Goal: Check status: Check status

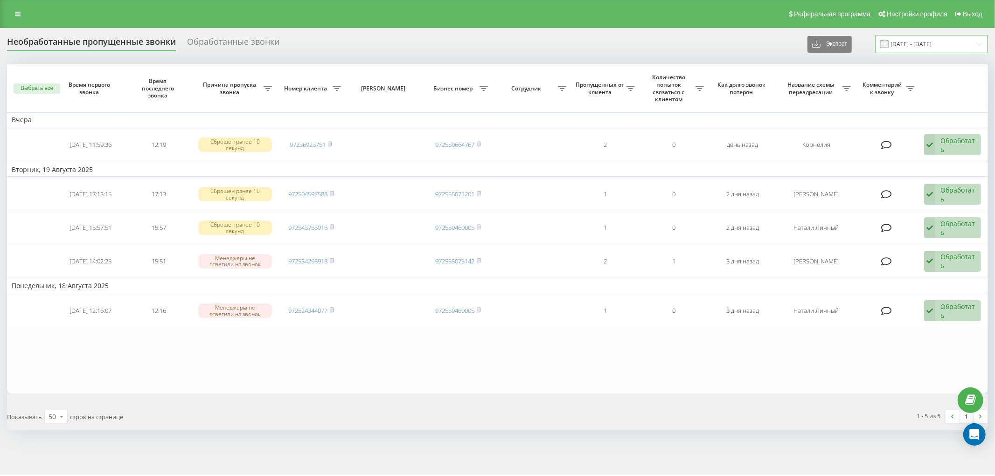
click at [923, 44] on input "20.07.2025 - 20.08.2025" at bounding box center [931, 44] width 113 height 18
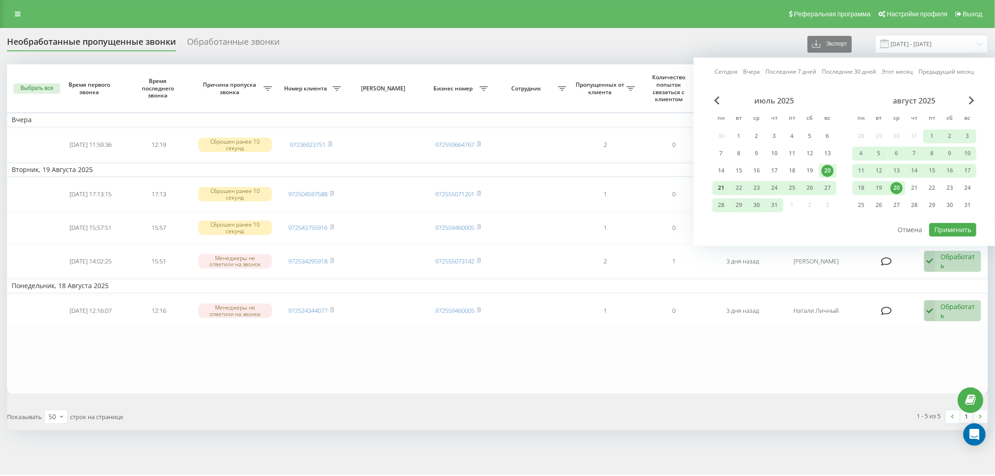
click at [720, 185] on div "21" at bounding box center [721, 188] width 12 height 12
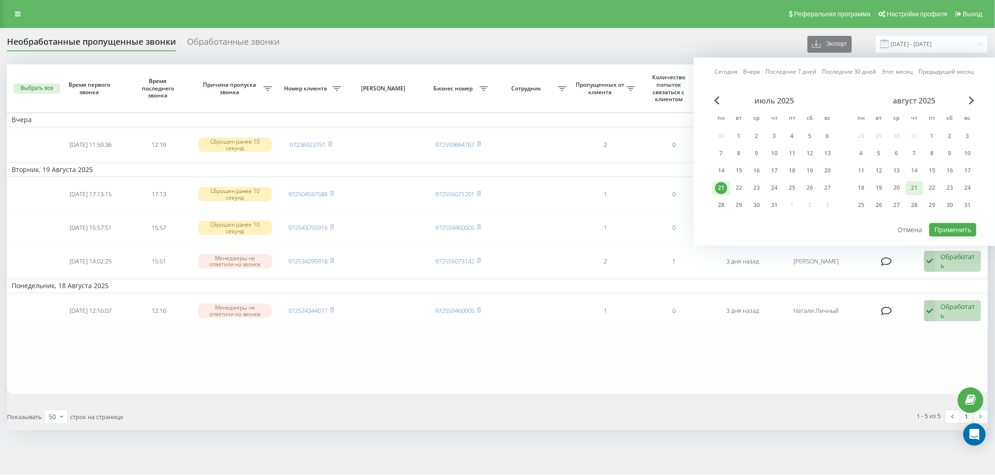
click at [914, 188] on div "21" at bounding box center [914, 188] width 12 height 12
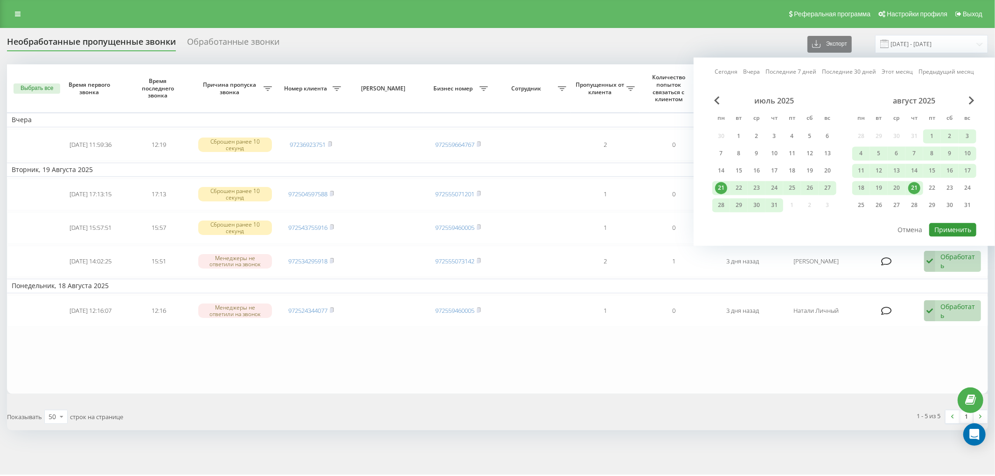
click at [952, 231] on button "Применить" at bounding box center [952, 230] width 47 height 14
type input "[DATE] - [DATE]"
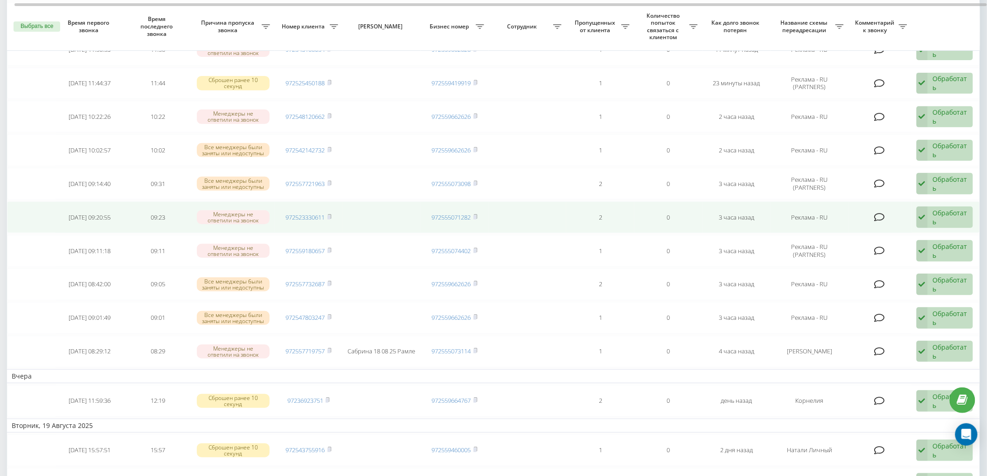
scroll to position [104, 0]
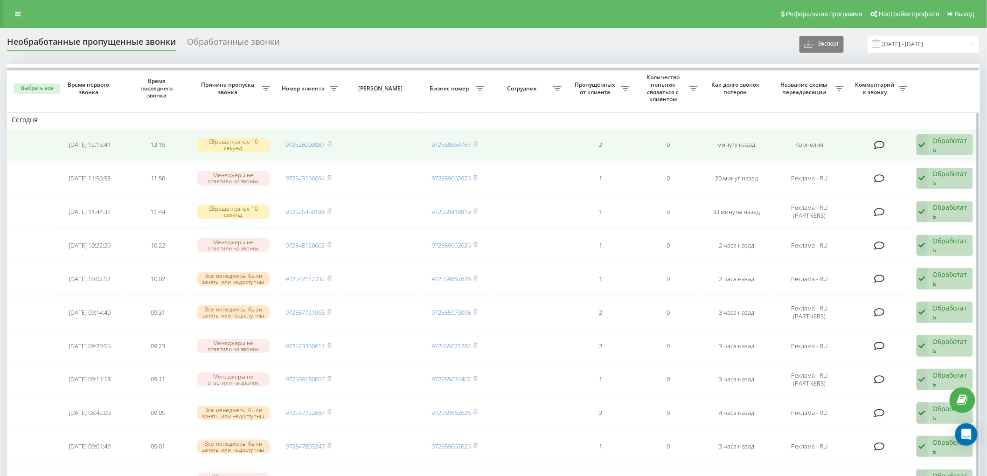
click at [934, 142] on div "Обработать" at bounding box center [950, 145] width 35 height 18
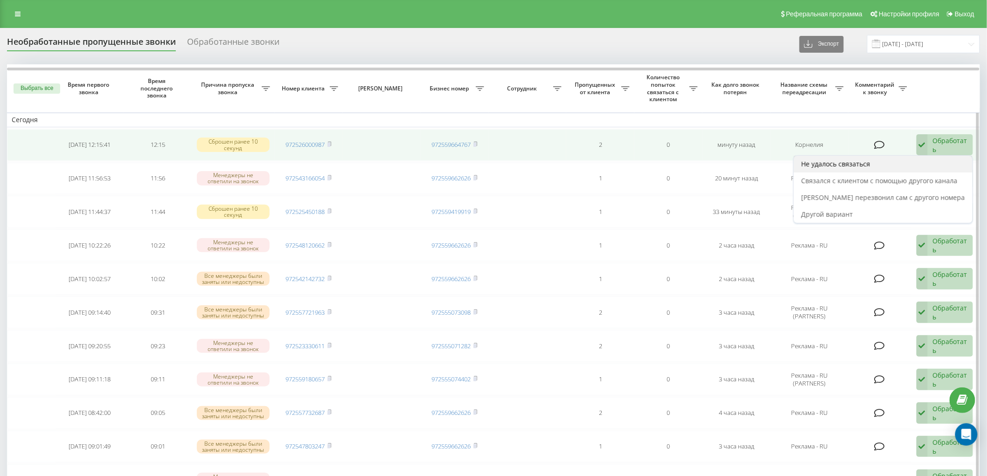
click at [838, 167] on span "Не удалось связаться" at bounding box center [835, 163] width 69 height 9
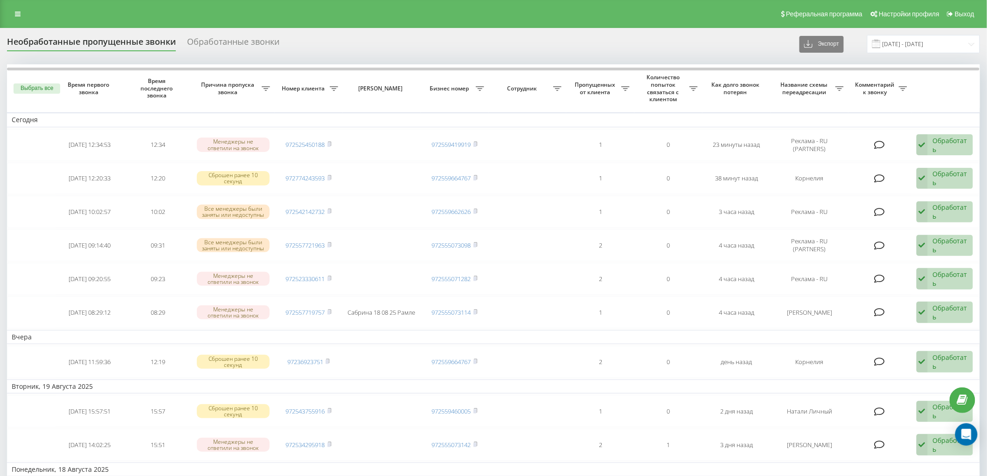
drag, startPoint x: 994, startPoint y: 96, endPoint x: 473, endPoint y: 41, distance: 523.7
click at [473, 41] on div "Необработанные пропущенные звонки Обработанные звонки Экспорт .csv .xlsx 21.07.…" at bounding box center [493, 44] width 973 height 18
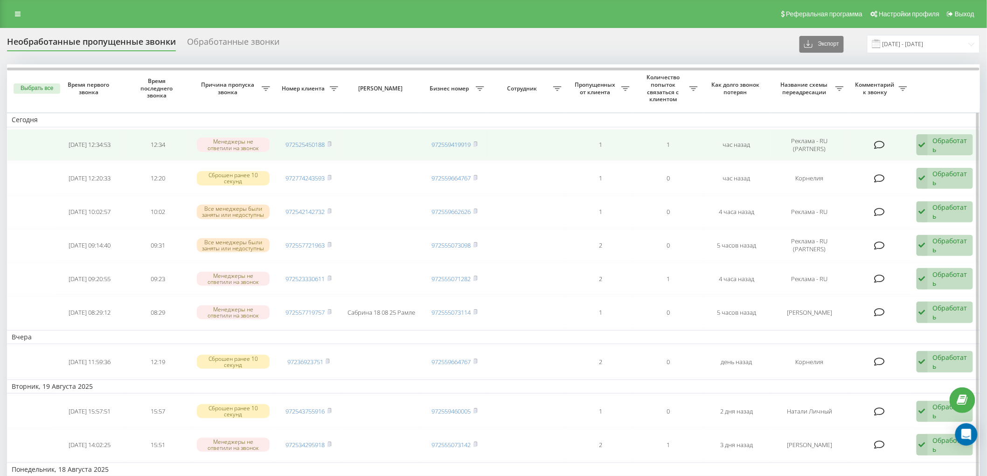
click at [942, 140] on div "Обработать" at bounding box center [950, 145] width 35 height 18
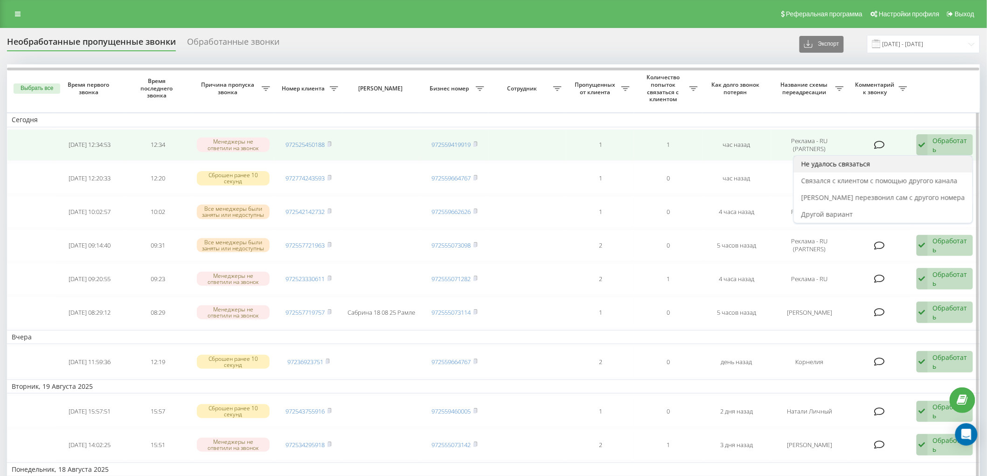
click at [851, 164] on span "Не удалось связаться" at bounding box center [835, 163] width 69 height 9
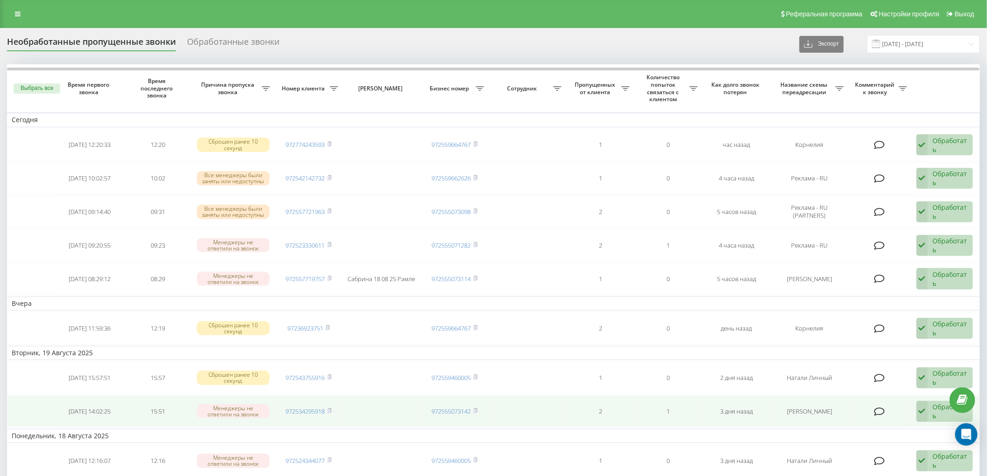
click at [936, 409] on div "Обработать" at bounding box center [950, 411] width 35 height 18
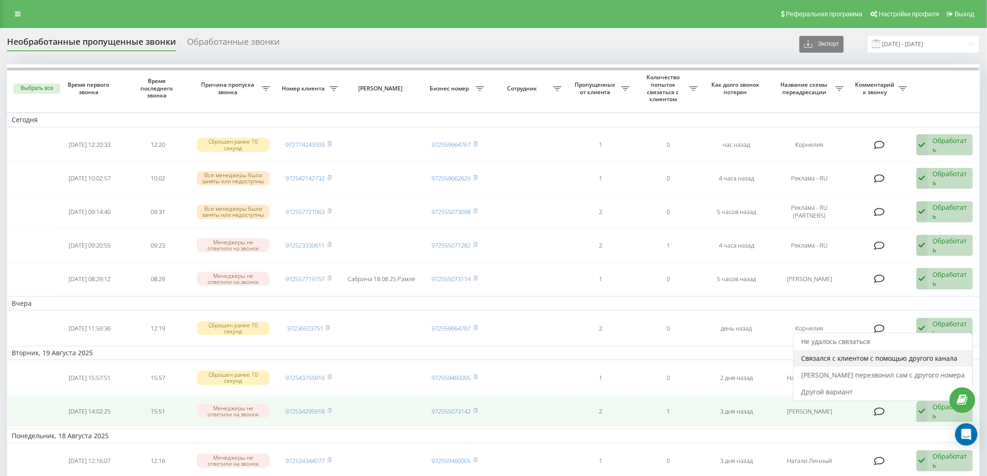
click at [858, 358] on span "Связался с клиентом с помощью другого канала" at bounding box center [879, 358] width 156 height 9
